Goal: Task Accomplishment & Management: Manage account settings

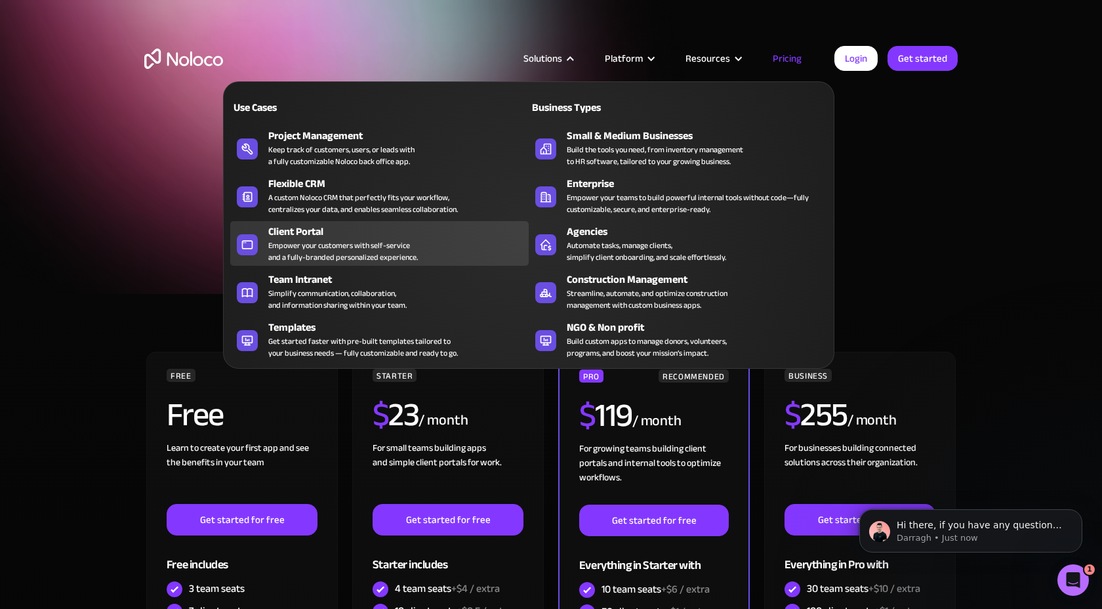
click at [310, 235] on div "Client Portal" at bounding box center [401, 232] width 266 height 16
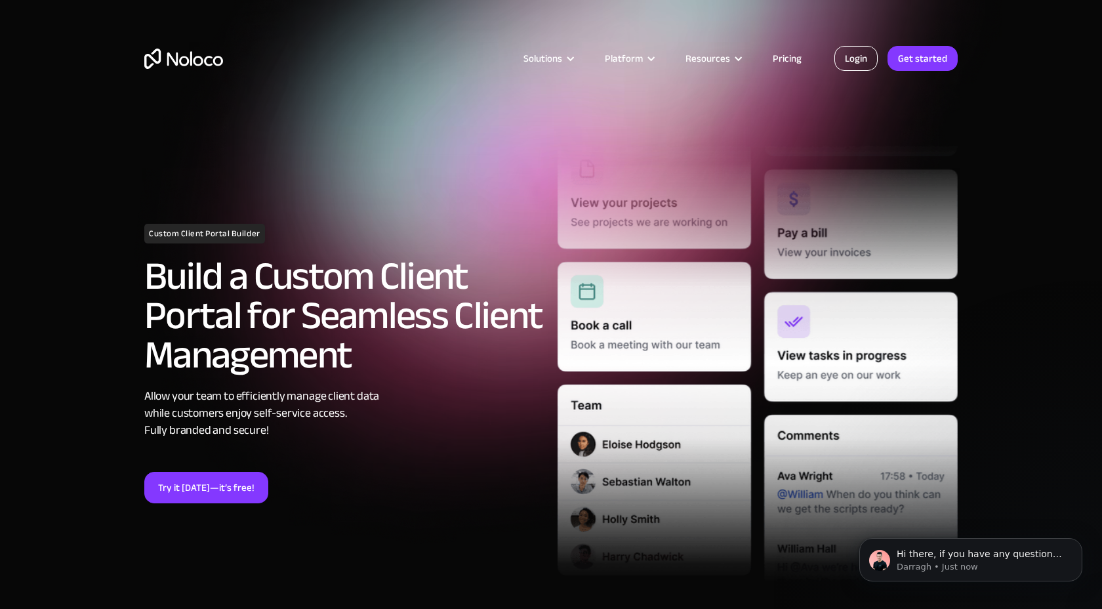
click at [844, 56] on link "Login" at bounding box center [855, 58] width 43 height 25
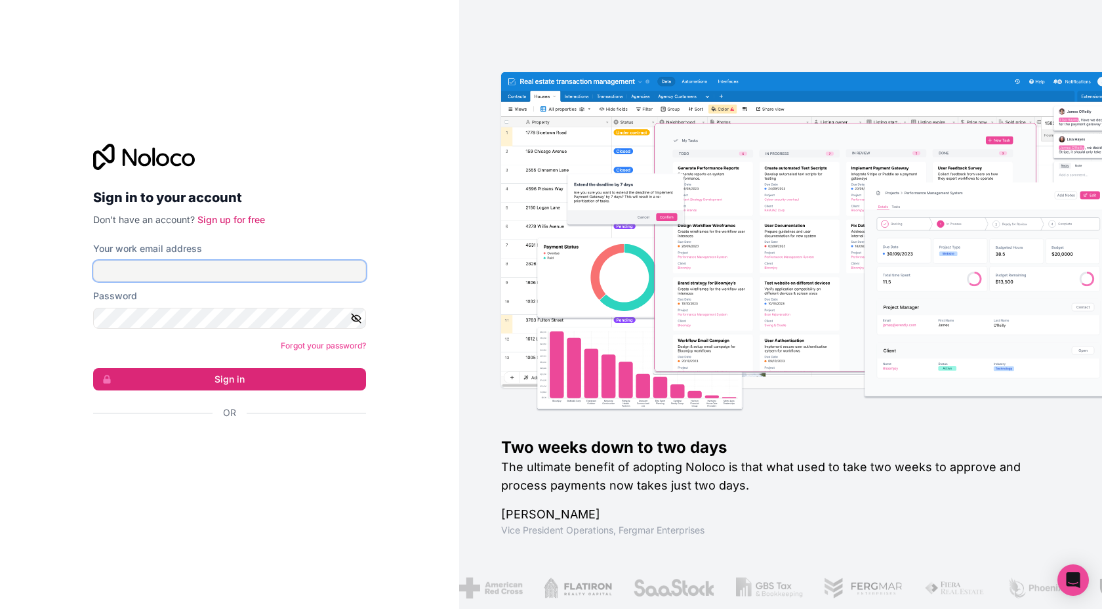
click at [212, 271] on input "Your work email address" at bounding box center [229, 270] width 273 height 21
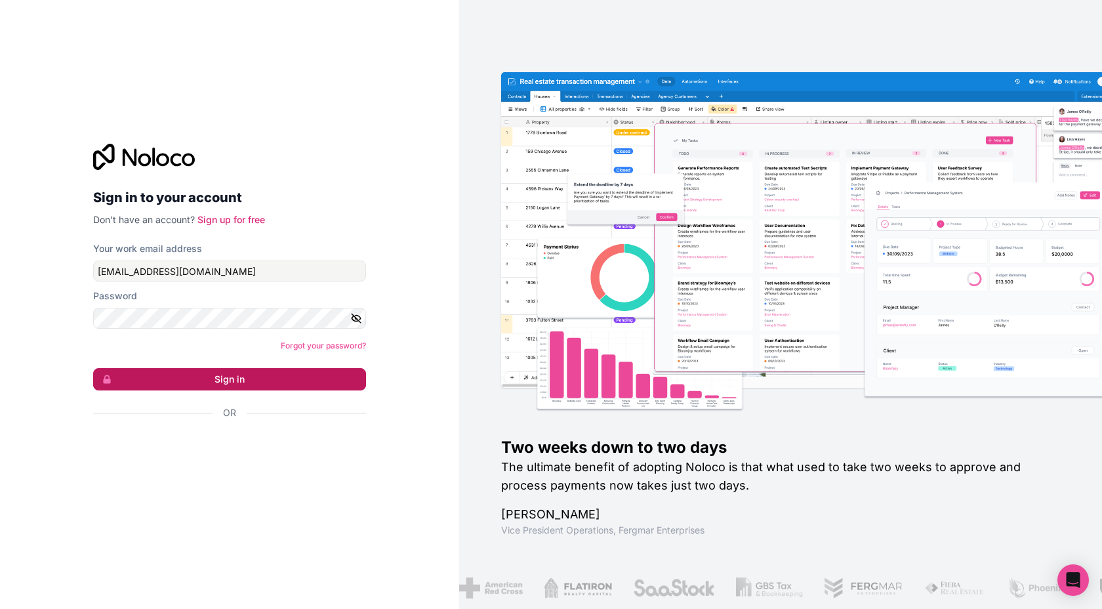
click at [197, 378] on button "Sign in" at bounding box center [229, 379] width 273 height 22
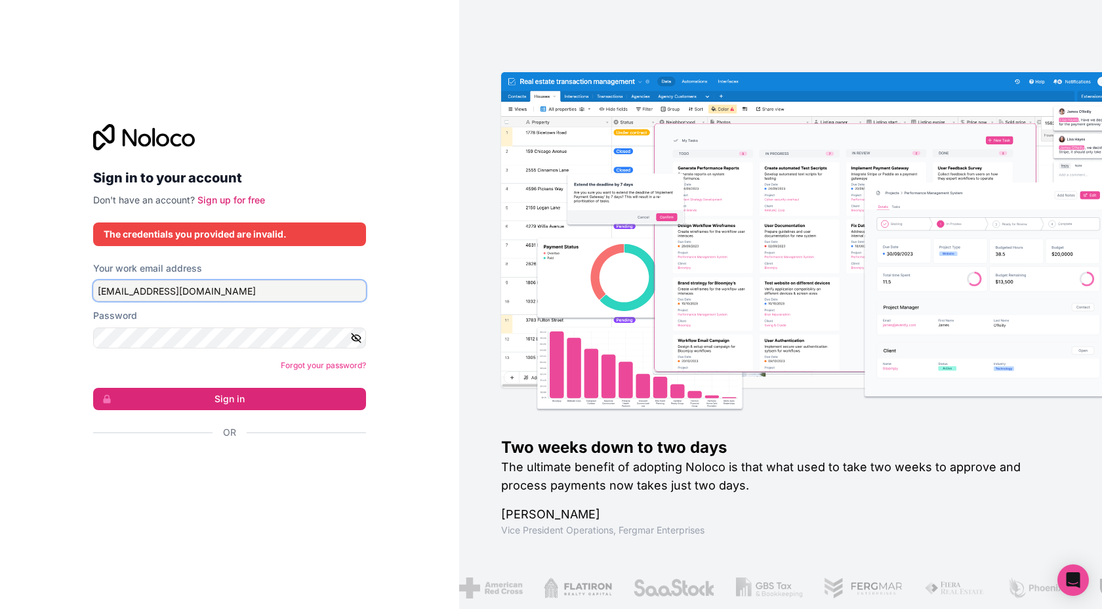
click at [180, 289] on input "wilfrgom@gmail.com" at bounding box center [229, 290] width 273 height 21
type input "info@up-flow.pro"
click at [353, 339] on icon "button" at bounding box center [356, 338] width 12 height 12
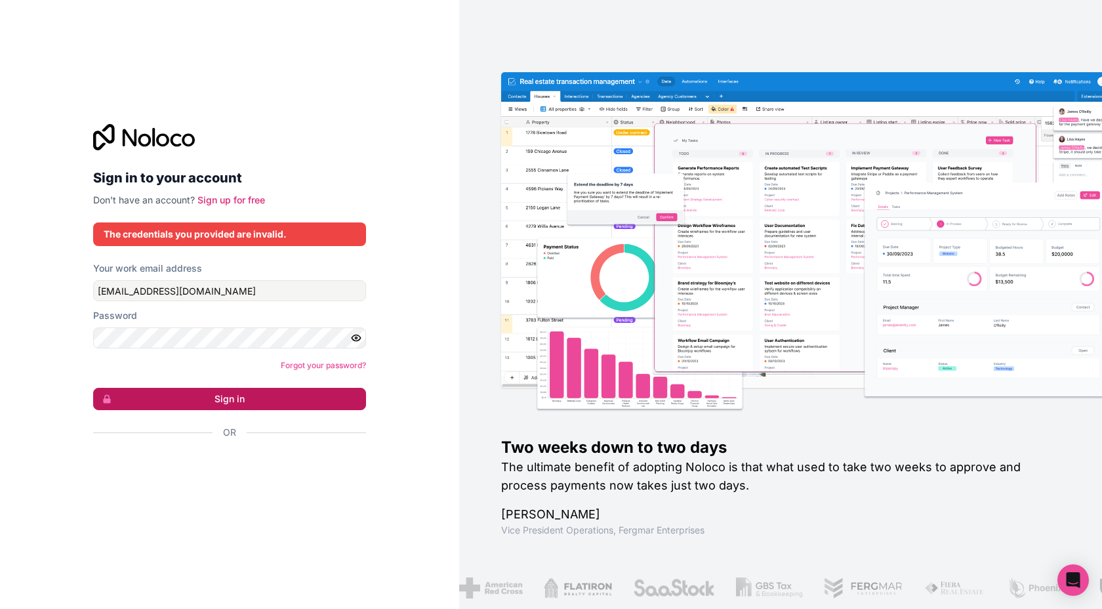
click at [310, 402] on button "Sign in" at bounding box center [229, 399] width 273 height 22
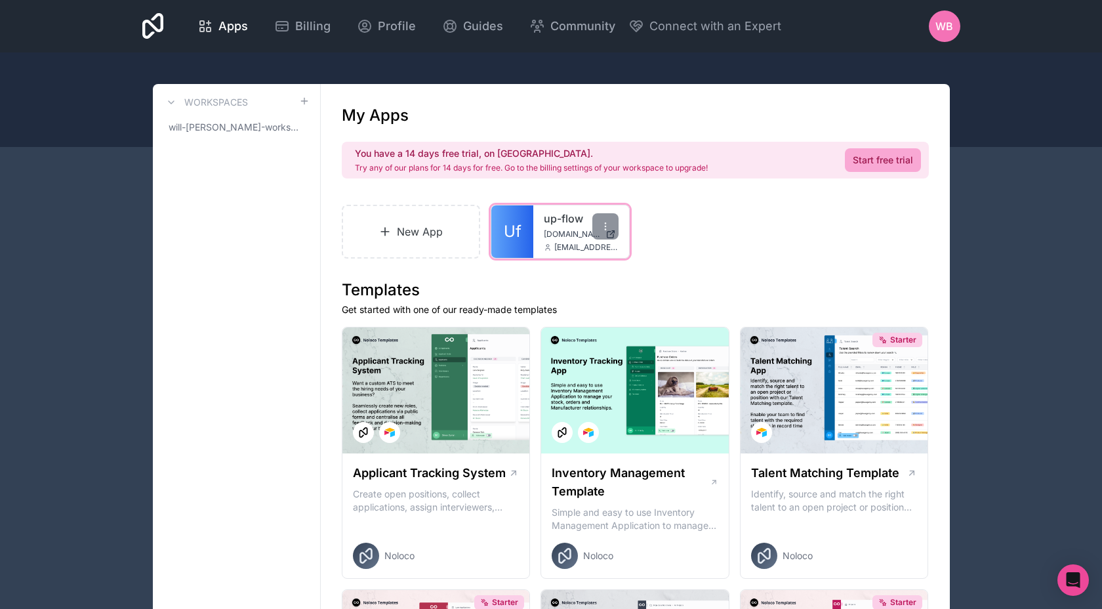
click at [555, 226] on div "up-flow up-flow.noloco.co info@up-flow.pro" at bounding box center [581, 231] width 96 height 52
click at [572, 246] on span "info@up-flow.pro" at bounding box center [586, 247] width 64 height 10
click at [605, 224] on icon at bounding box center [605, 223] width 1 height 1
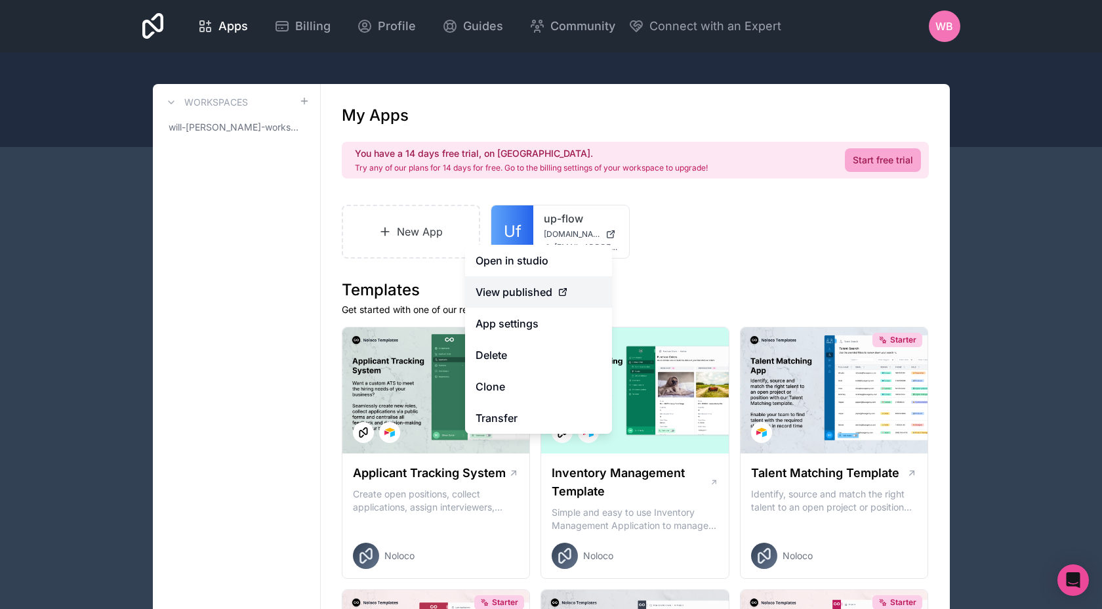
click at [542, 296] on span "View published" at bounding box center [513, 292] width 77 height 16
click at [523, 294] on span "View published" at bounding box center [513, 292] width 77 height 16
click at [517, 258] on link "Open in studio" at bounding box center [538, 260] width 147 height 31
